Goal: Task Accomplishment & Management: Manage account settings

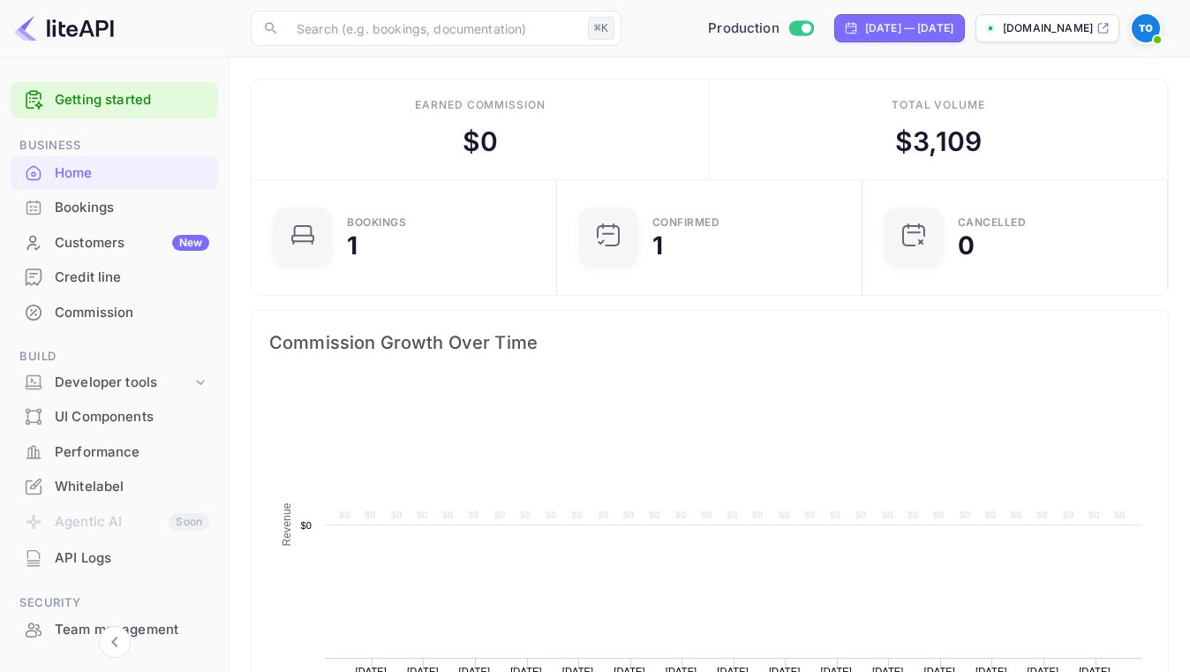
scroll to position [277, 286]
click at [1149, 28] on img at bounding box center [1146, 28] width 28 height 28
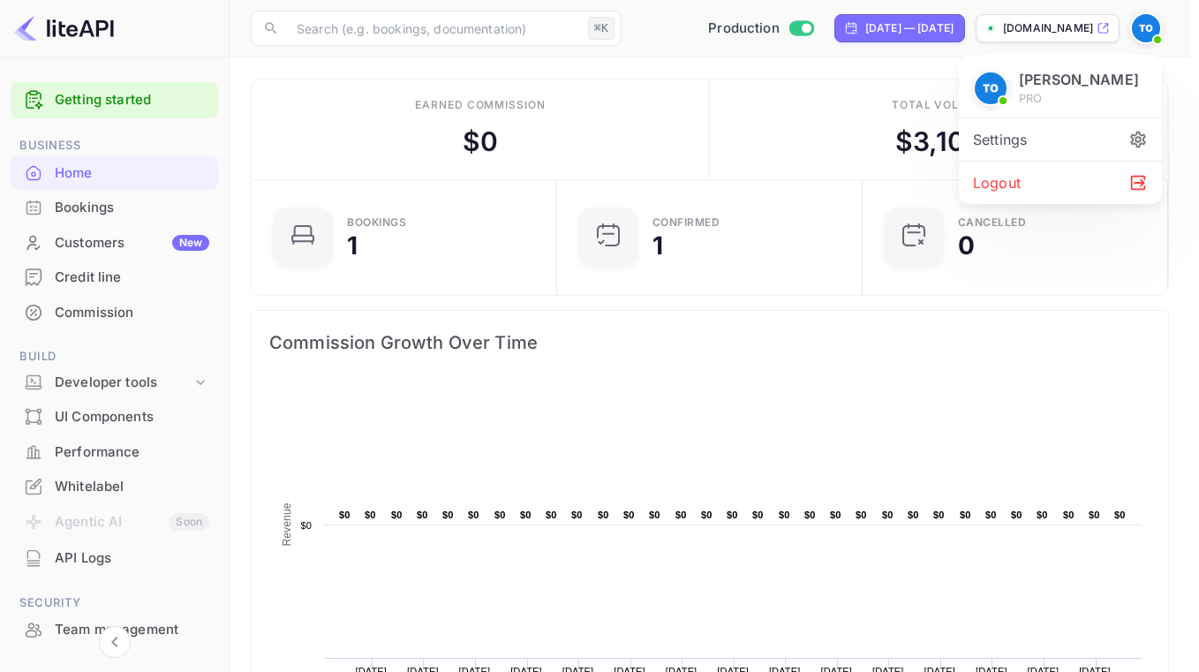
click at [1081, 123] on div "Settings" at bounding box center [1060, 139] width 203 height 42
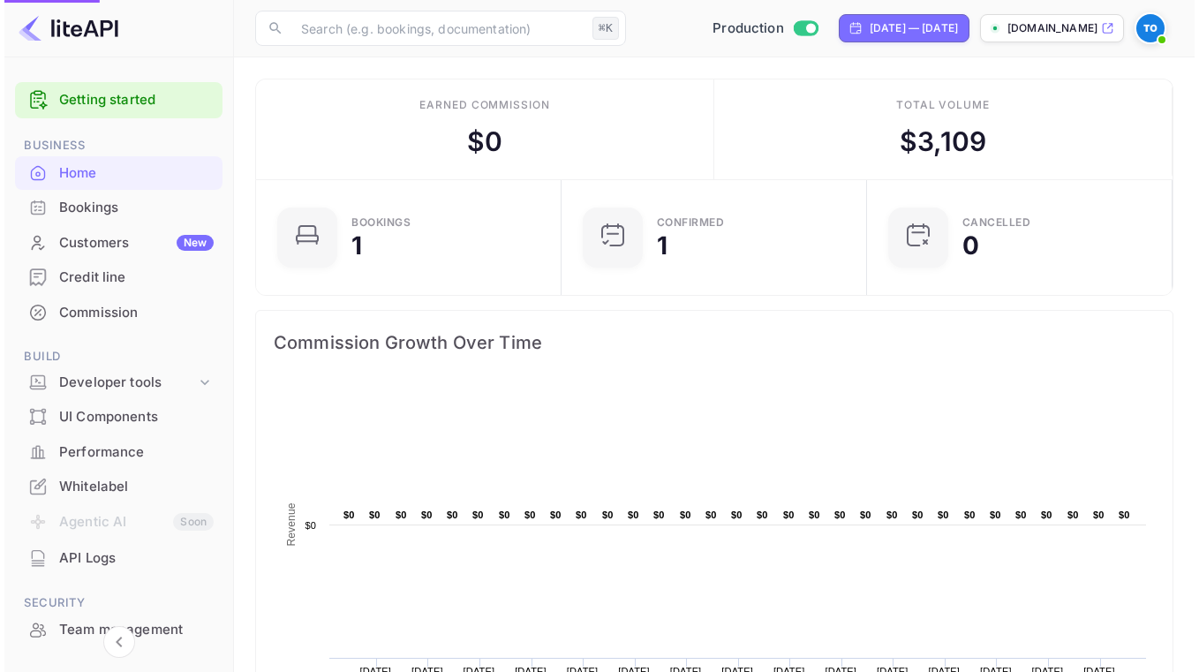
scroll to position [9, 10]
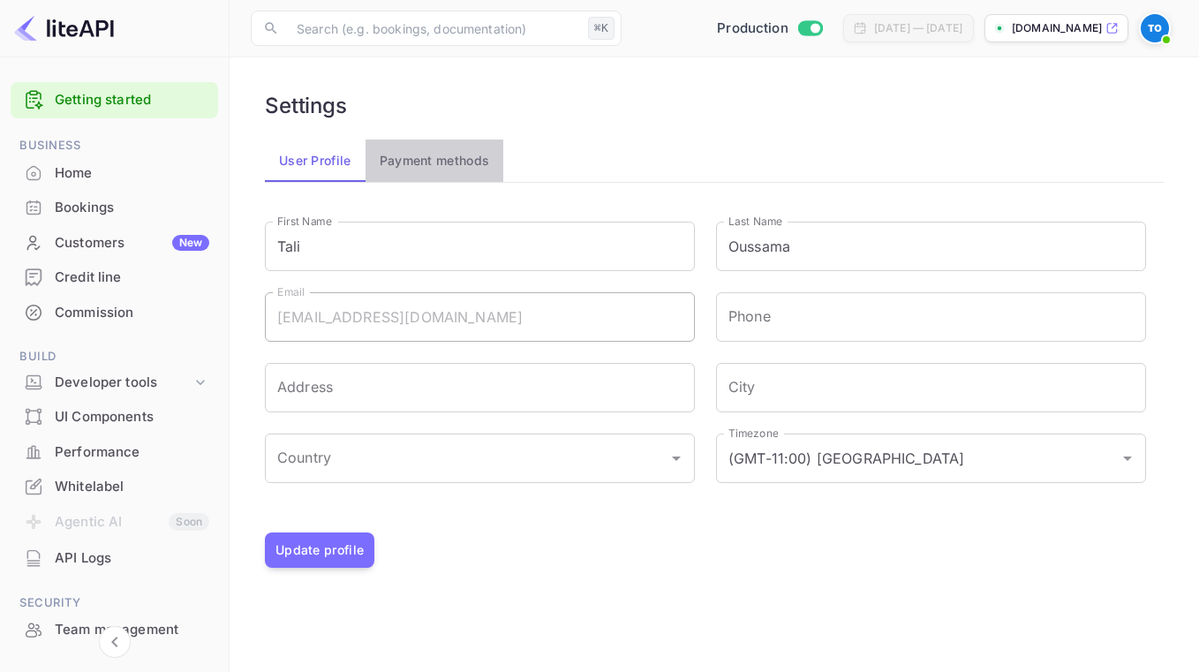
click at [394, 163] on button "Payment methods" at bounding box center [434, 160] width 139 height 42
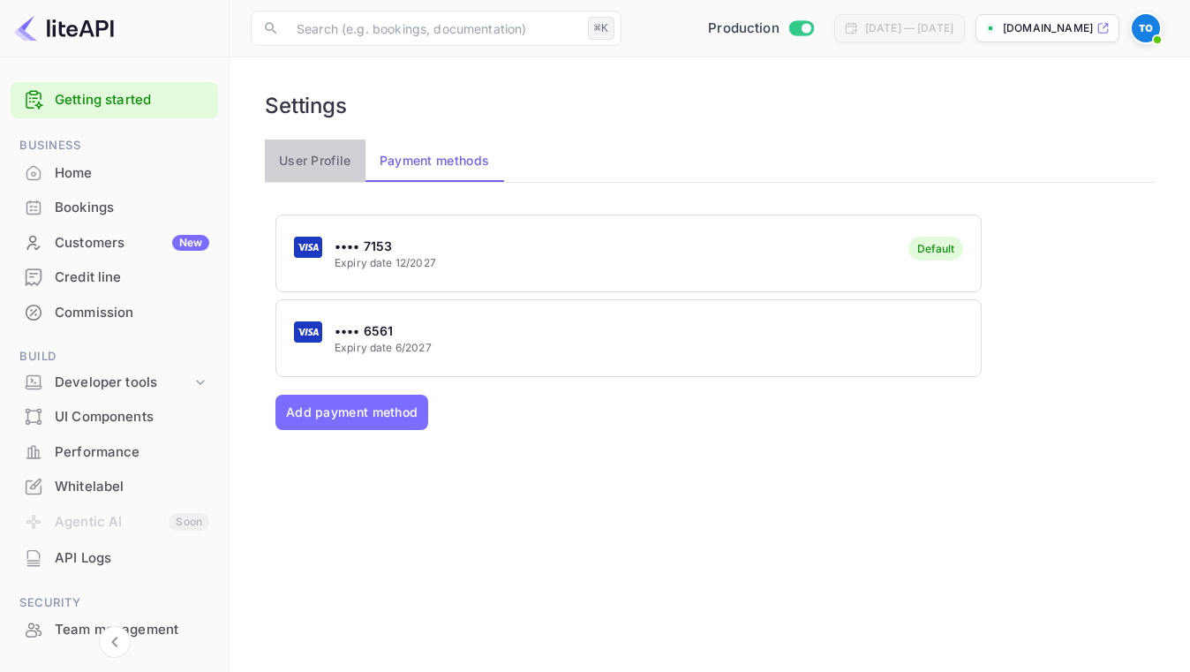
click at [313, 171] on button "User Profile" at bounding box center [315, 160] width 101 height 42
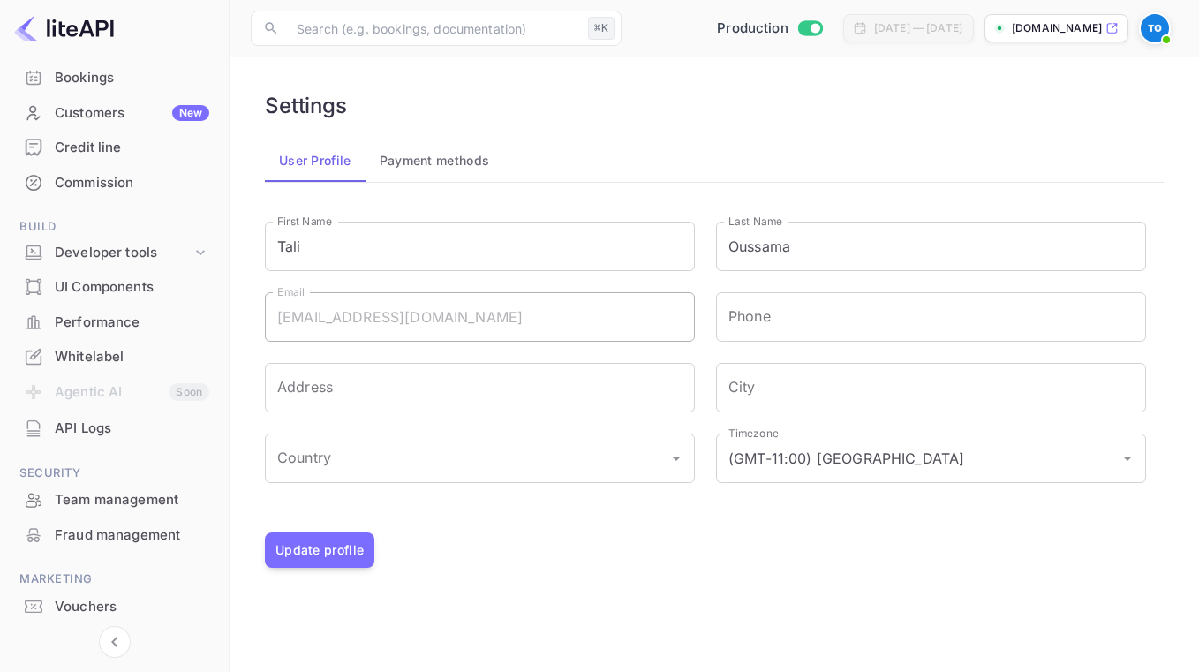
scroll to position [178, 0]
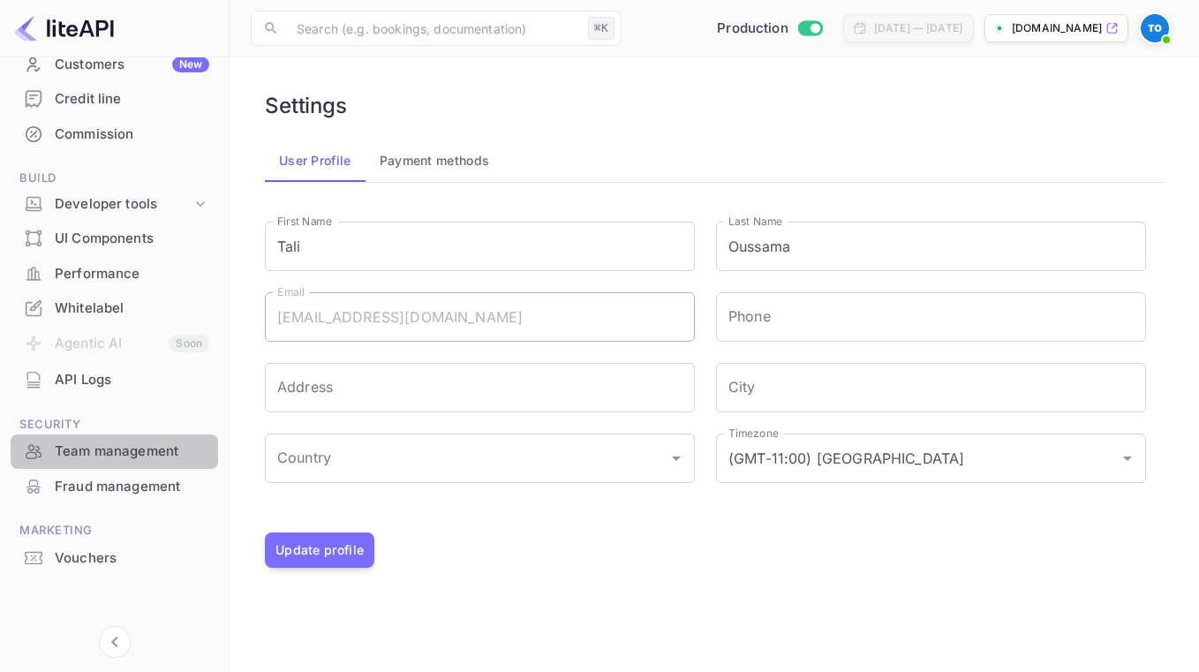
click at [139, 454] on div "Team management" at bounding box center [132, 451] width 154 height 20
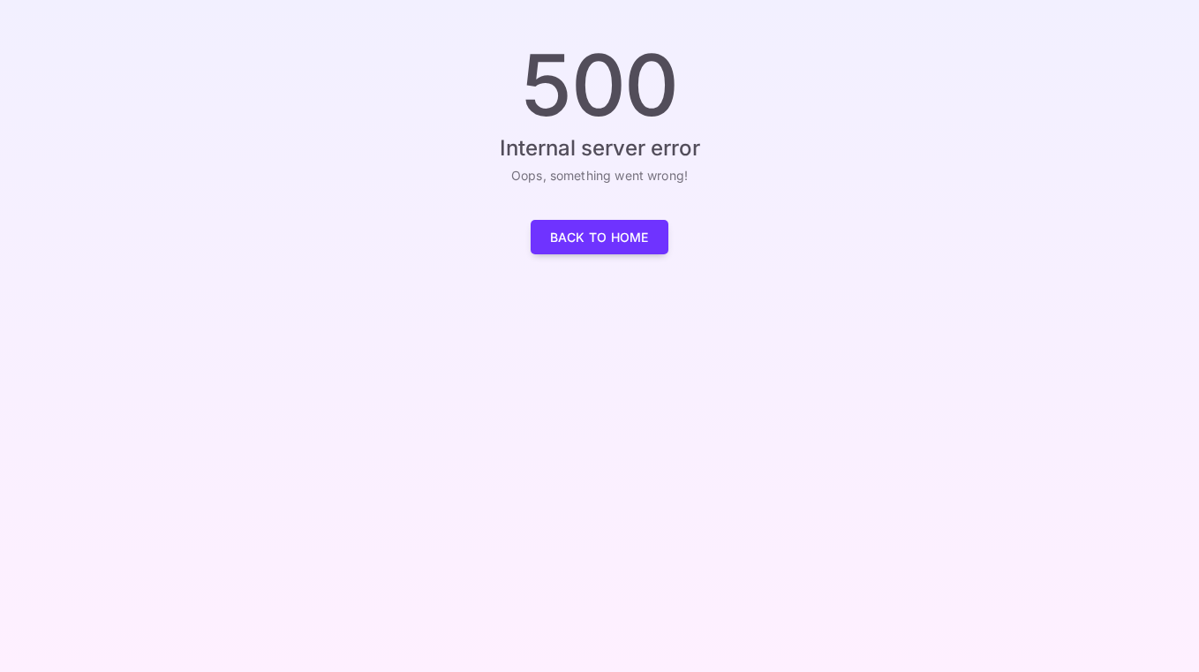
click at [962, 165] on div "500 Internal server error Oops, something went wrong! Back to Home" at bounding box center [599, 145] width 1199 height 290
click at [624, 230] on link "Back to Home" at bounding box center [600, 237] width 138 height 34
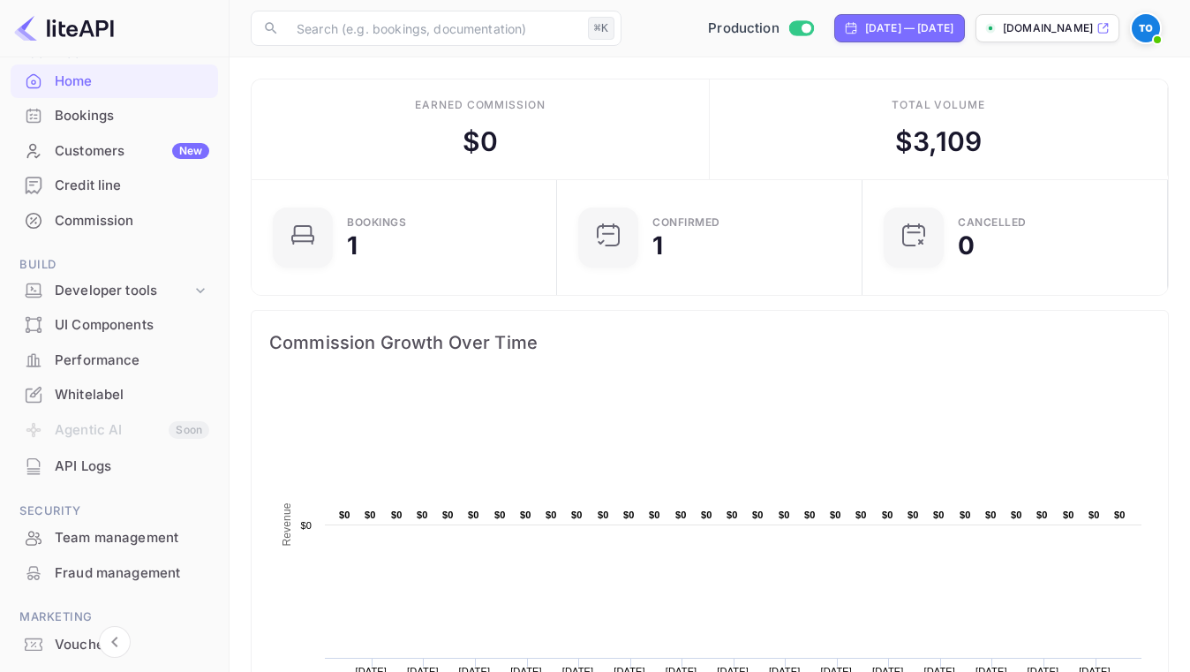
scroll to position [92, 0]
click at [114, 542] on div "Team management" at bounding box center [132, 538] width 154 height 20
